Goal: Information Seeking & Learning: Learn about a topic

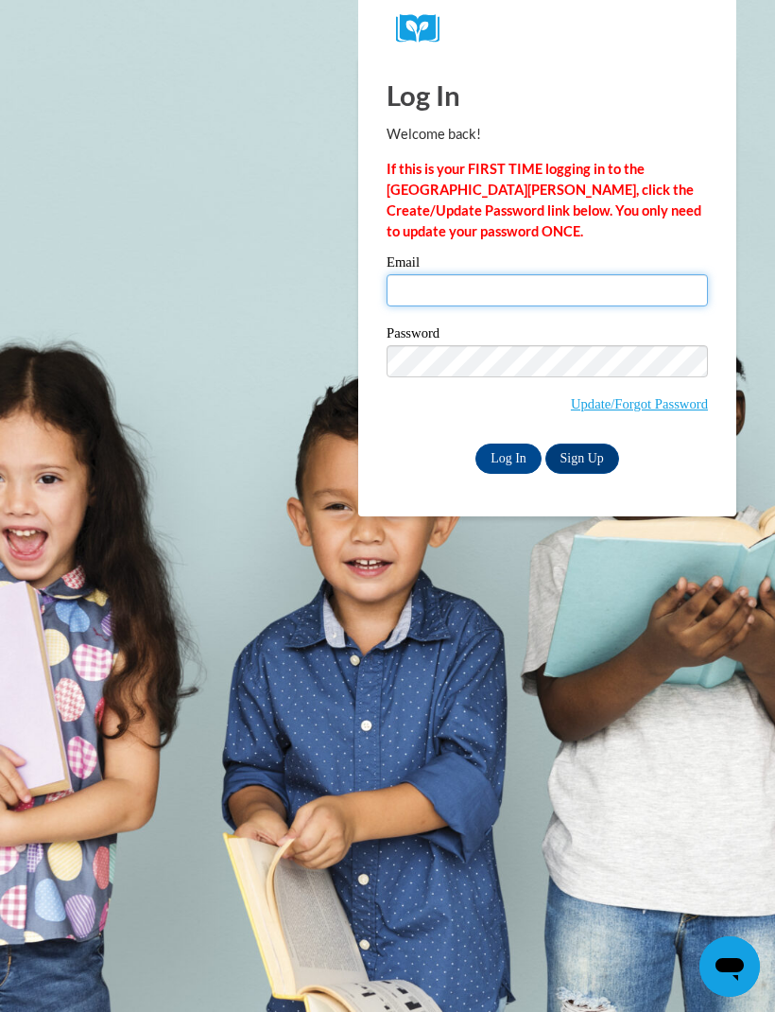
type input "dina.raigoza@gmail.com"
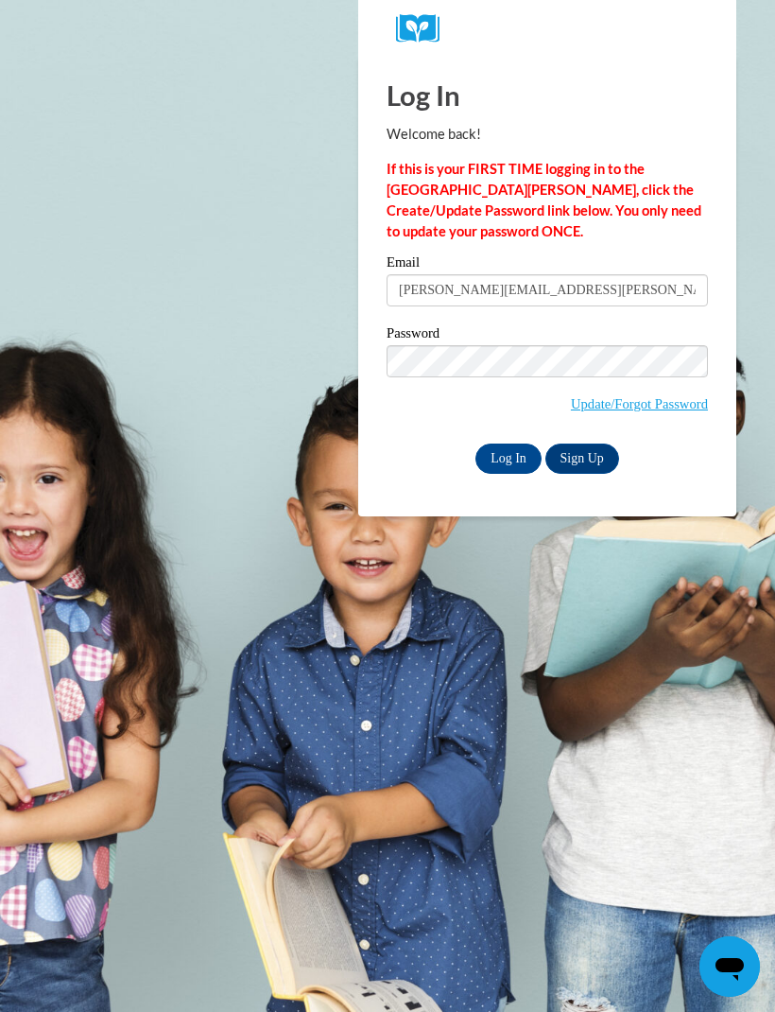
click at [509, 457] on input "Log In" at bounding box center [509, 459] width 66 height 30
click at [506, 463] on input "Log In" at bounding box center [509, 459] width 66 height 30
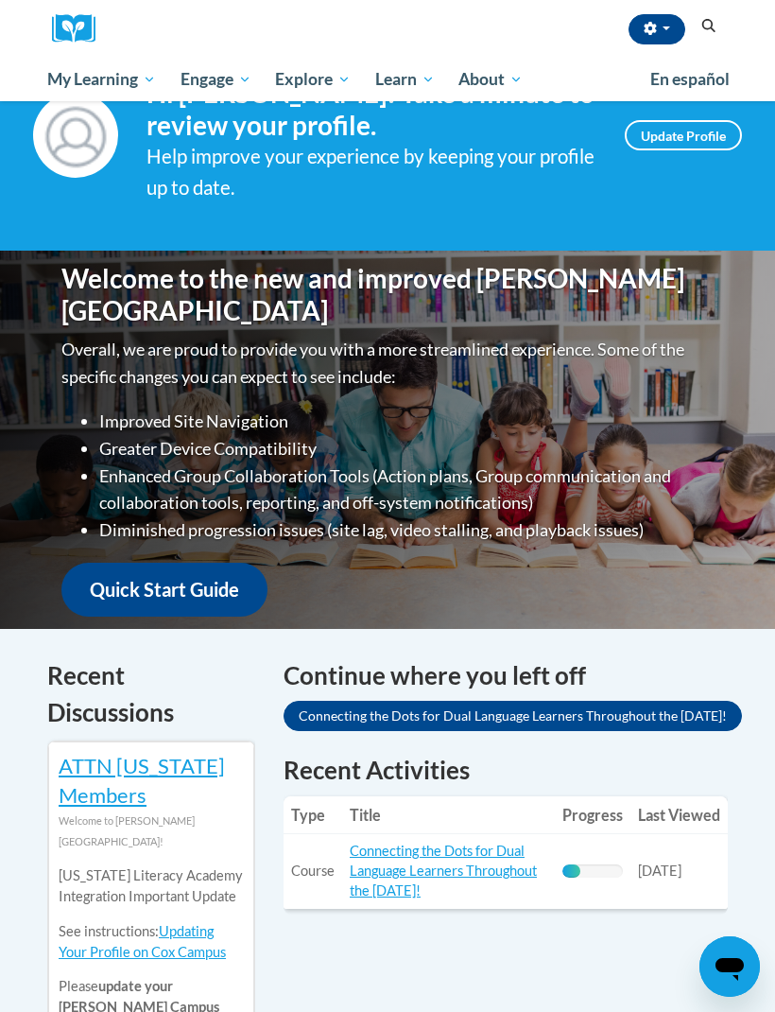
scroll to position [101, 0]
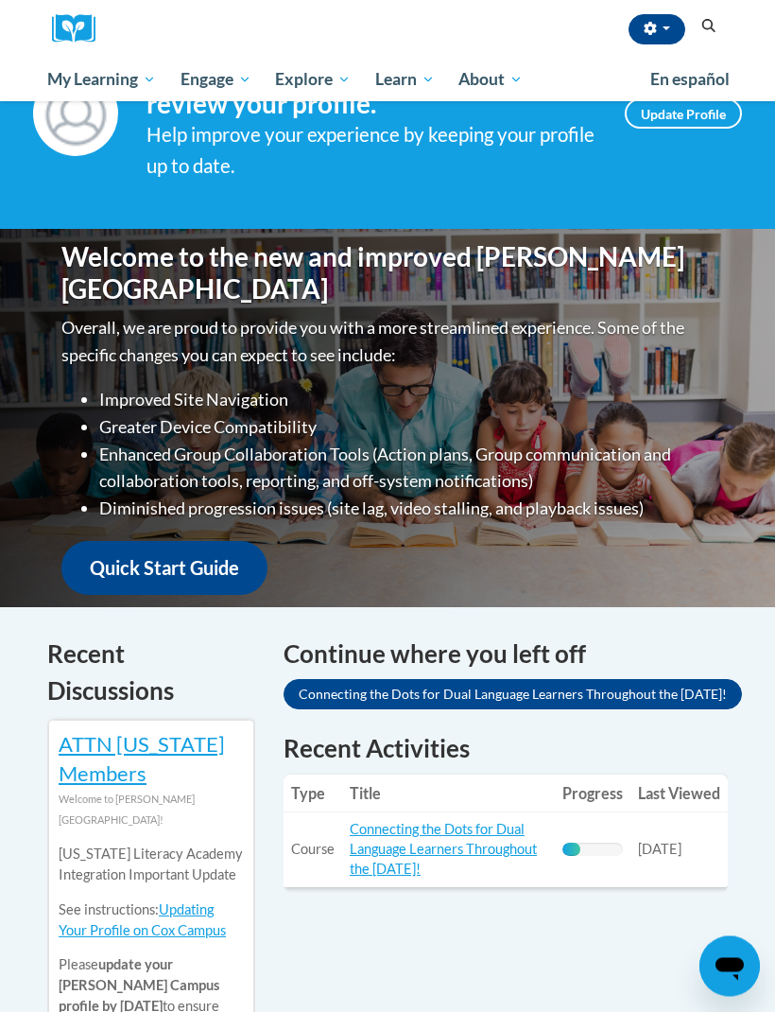
click at [426, 831] on link "Connecting the Dots for Dual Language Learners Throughout the [DATE]!" at bounding box center [443, 850] width 187 height 56
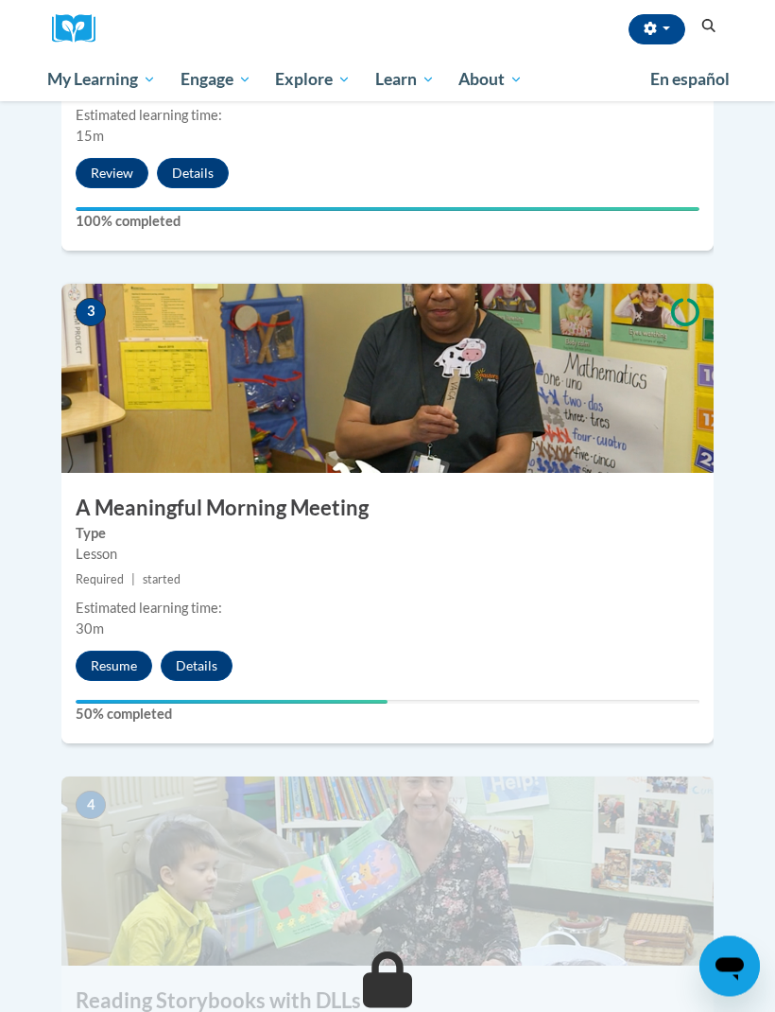
scroll to position [1376, 0]
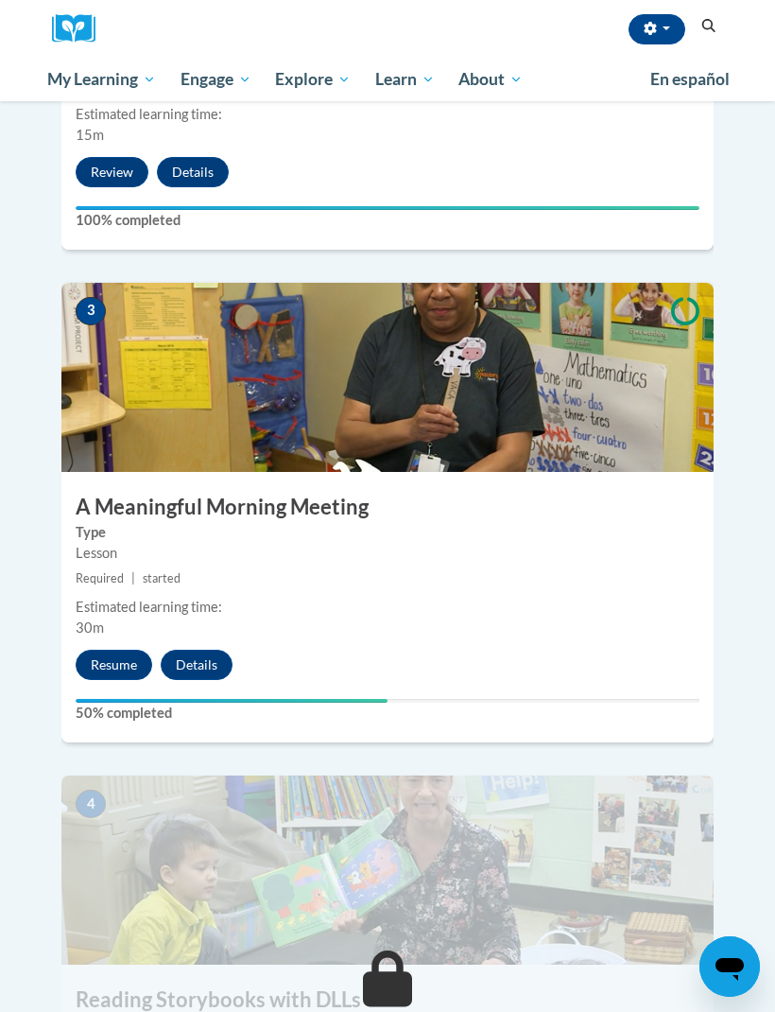
click at [114, 650] on button "Resume" at bounding box center [114, 665] width 77 height 30
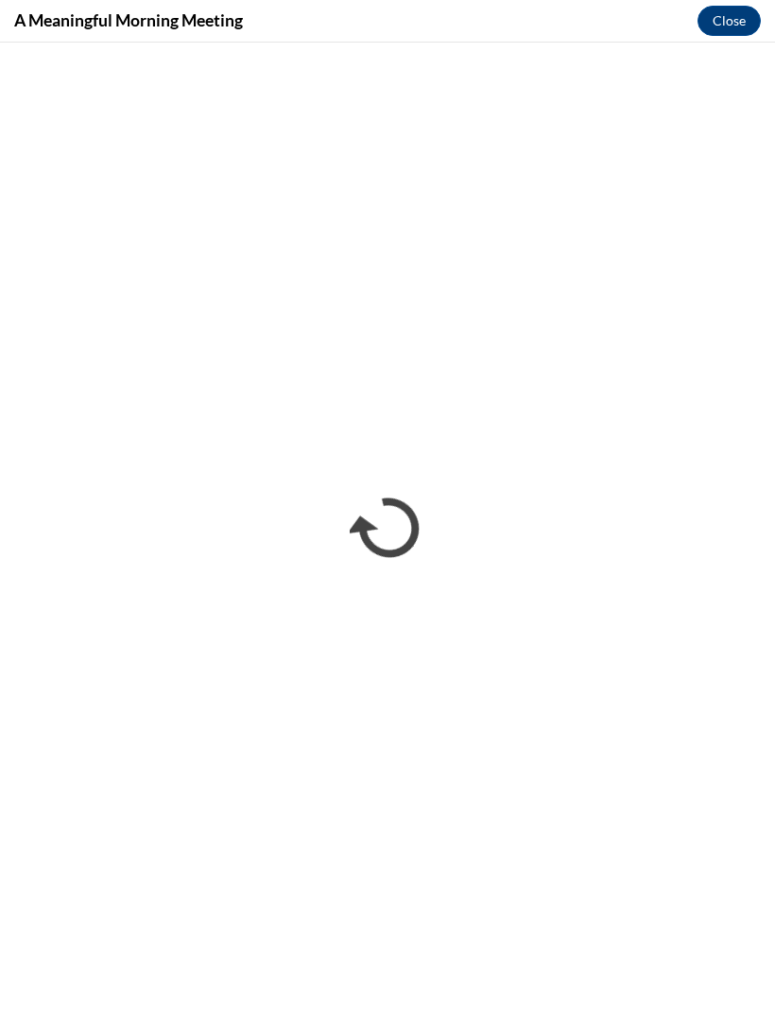
scroll to position [0, 0]
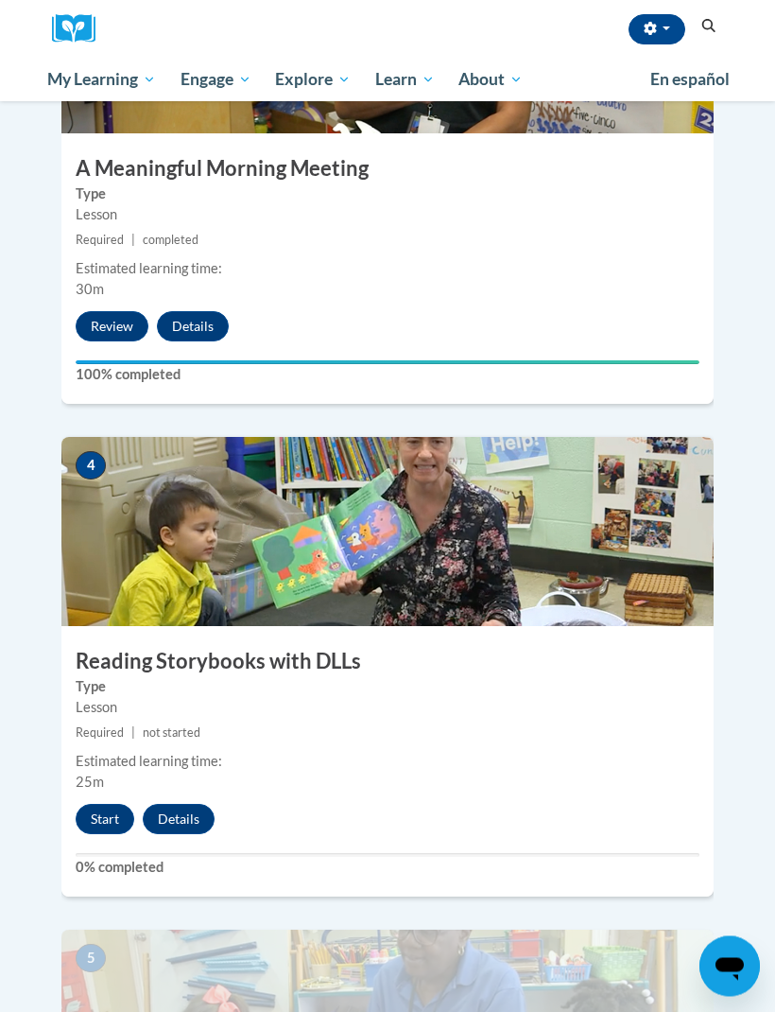
click at [97, 805] on button "Start" at bounding box center [105, 820] width 59 height 30
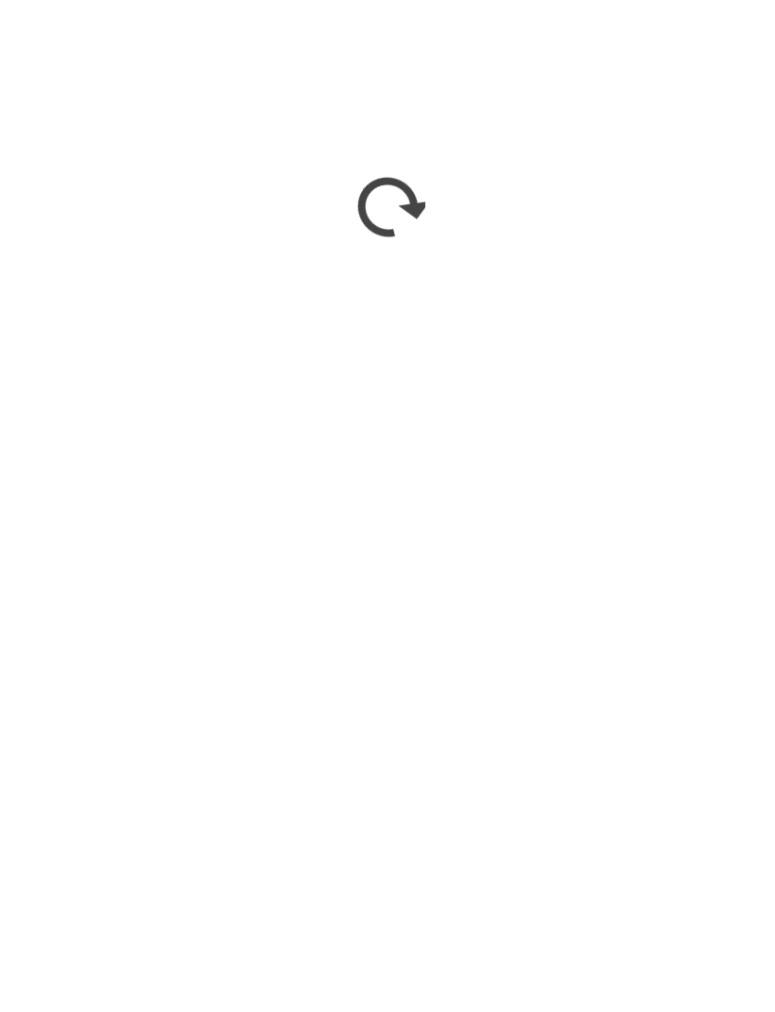
scroll to position [2128, 0]
